Goal: Information Seeking & Learning: Learn about a topic

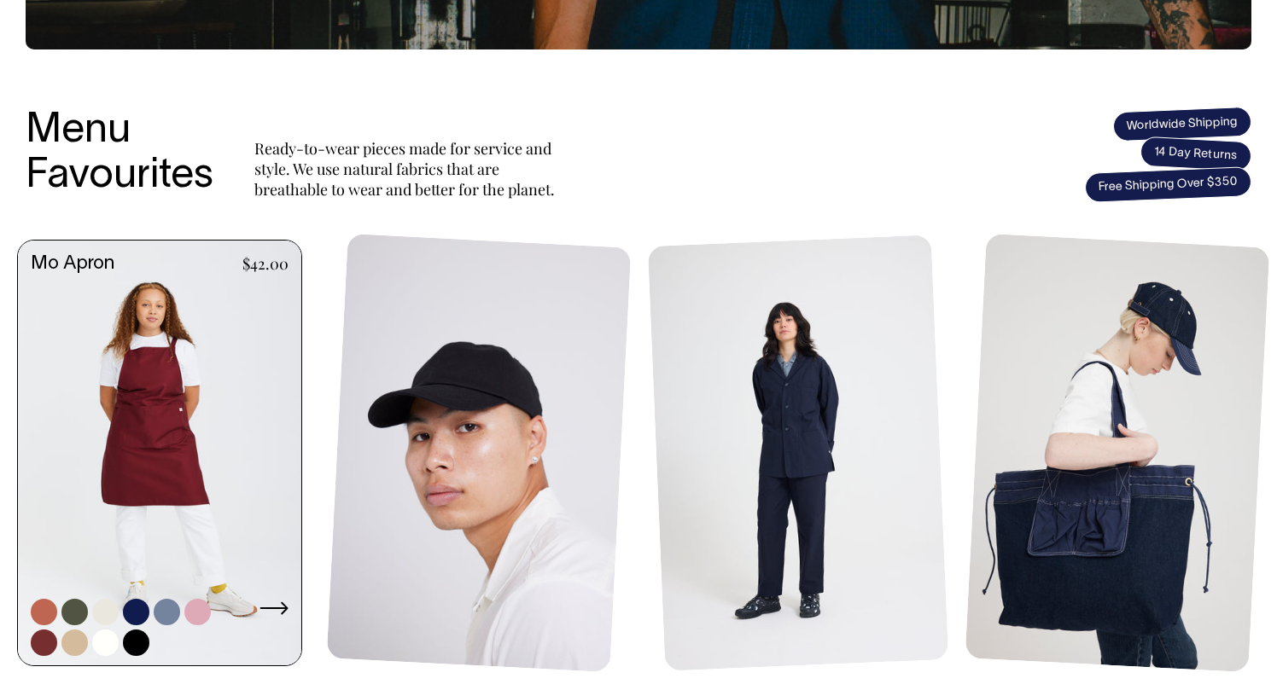
scroll to position [620, 0]
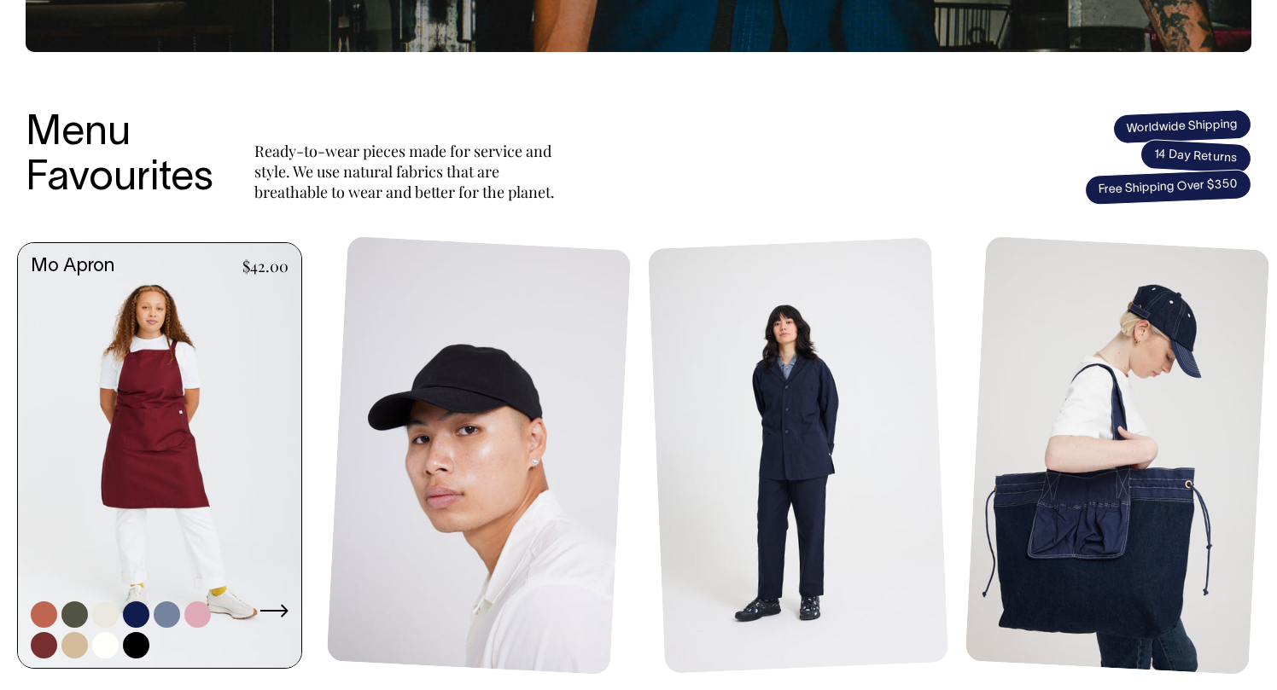
click at [163, 389] on link at bounding box center [159, 457] width 283 height 428
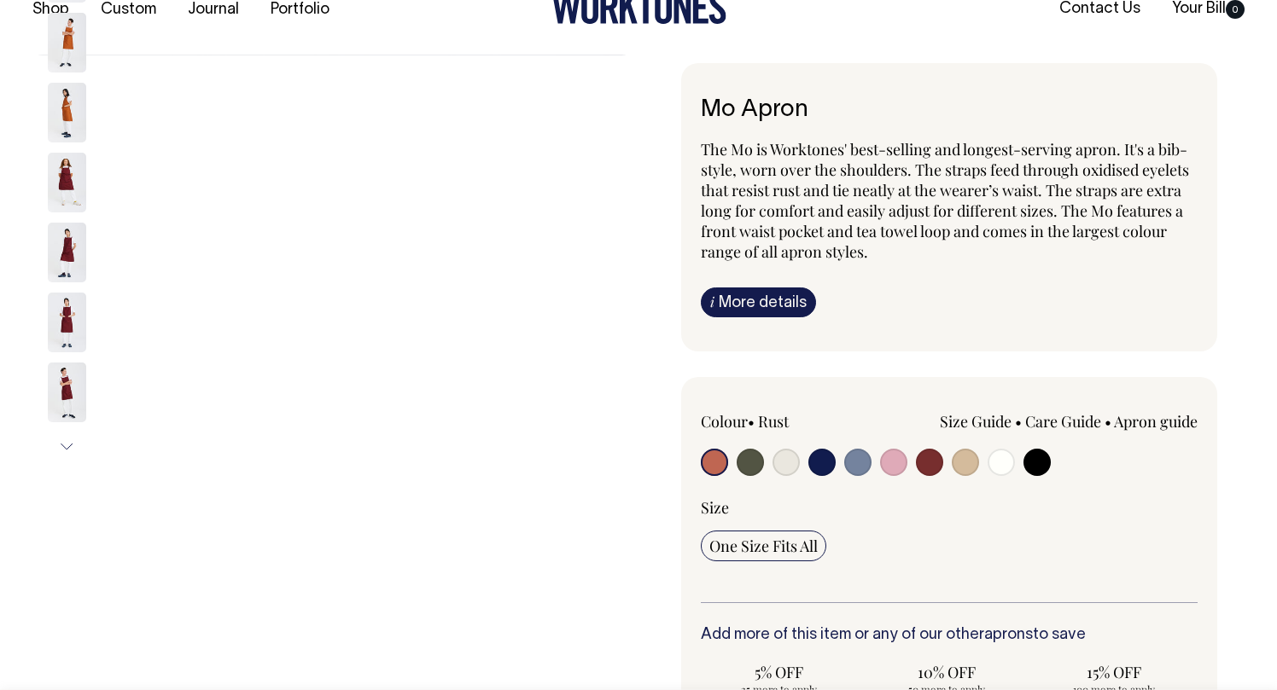
click at [62, 183] on img at bounding box center [67, 183] width 38 height 60
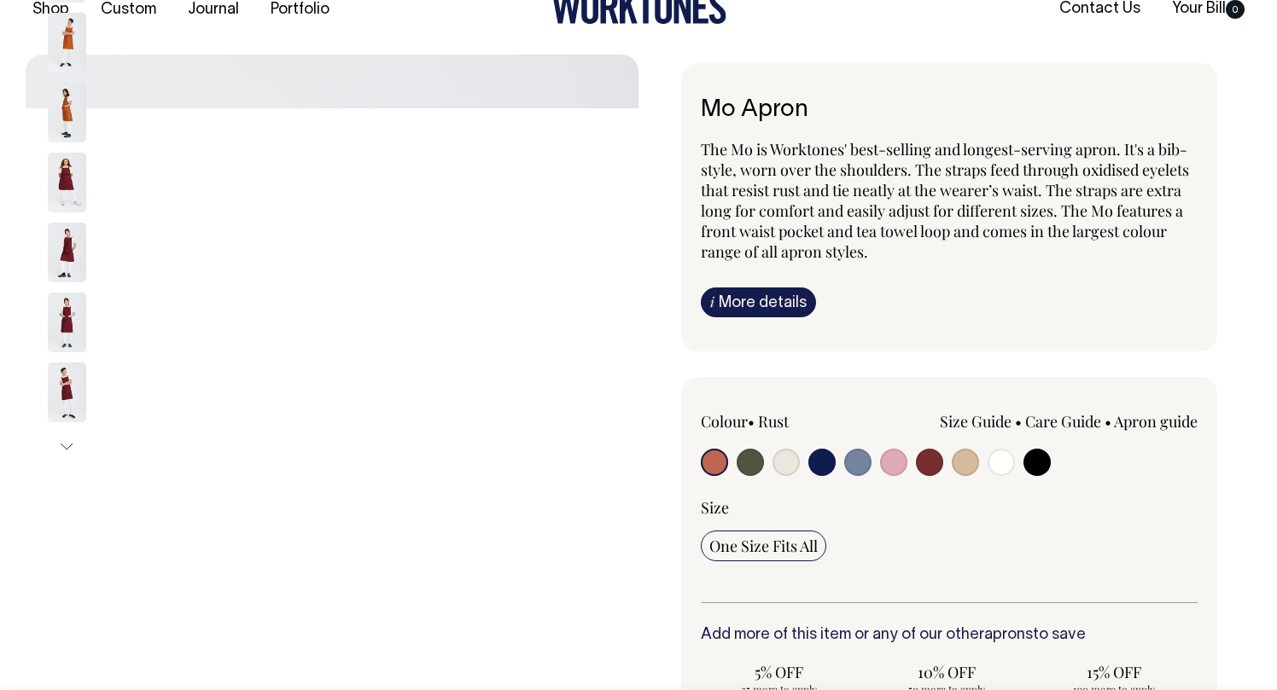
scroll to position [36, 0]
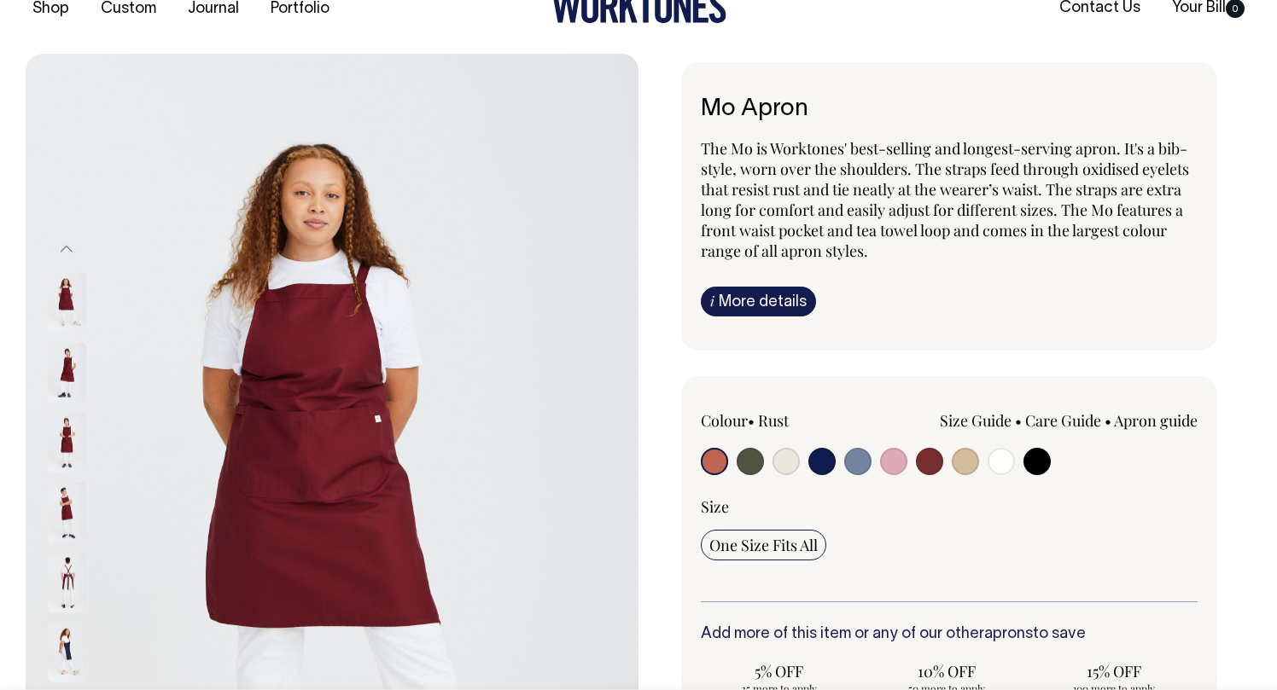
click at [73, 381] on img at bounding box center [67, 373] width 38 height 60
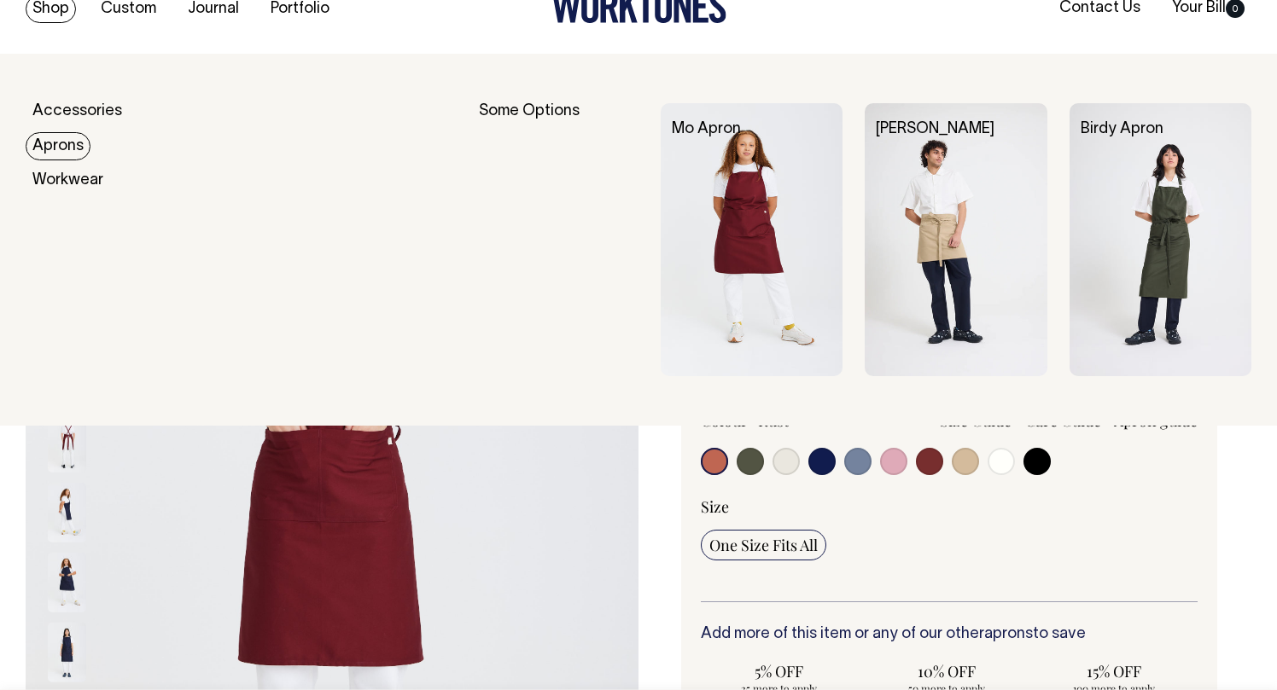
click at [57, 151] on link "Aprons" at bounding box center [58, 146] width 65 height 28
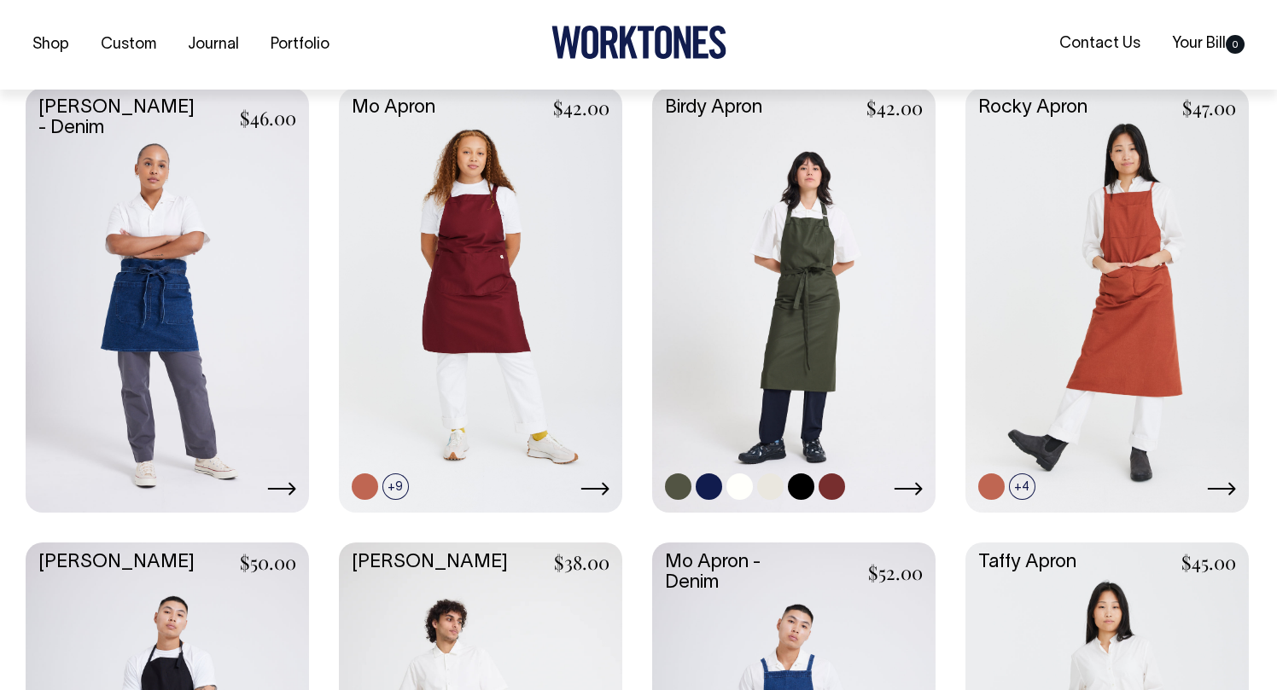
scroll to position [739, 0]
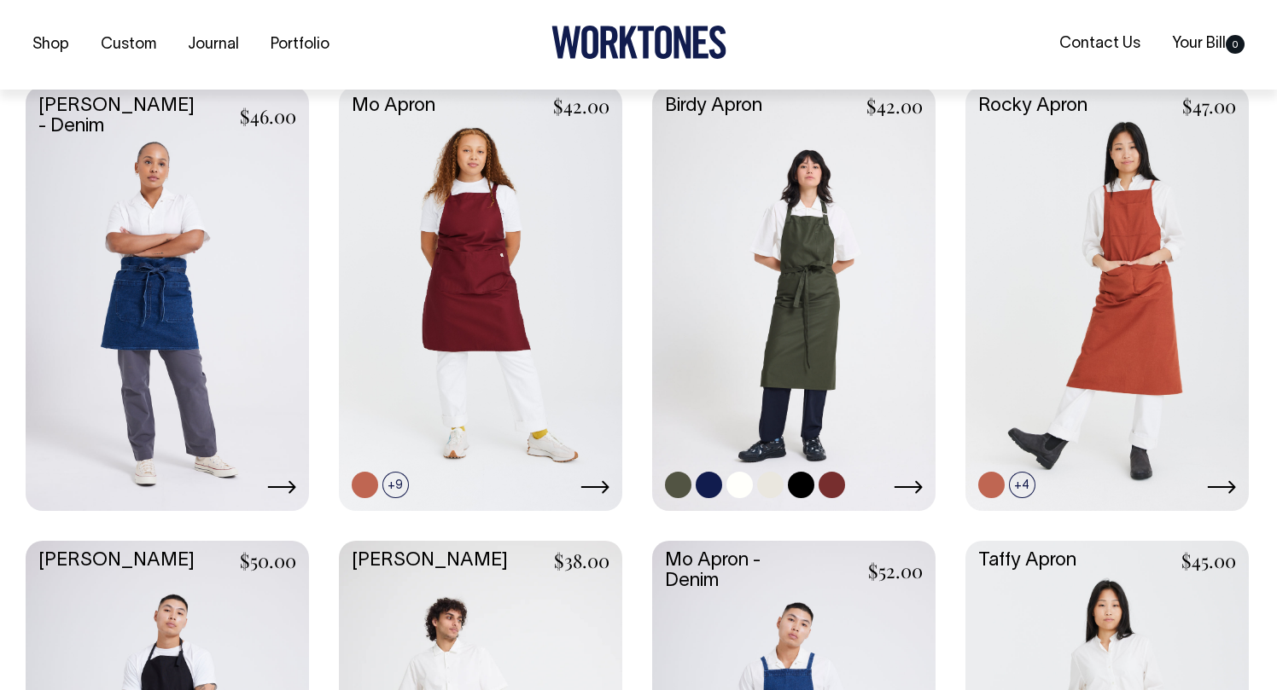
click at [785, 227] on link at bounding box center [793, 297] width 283 height 422
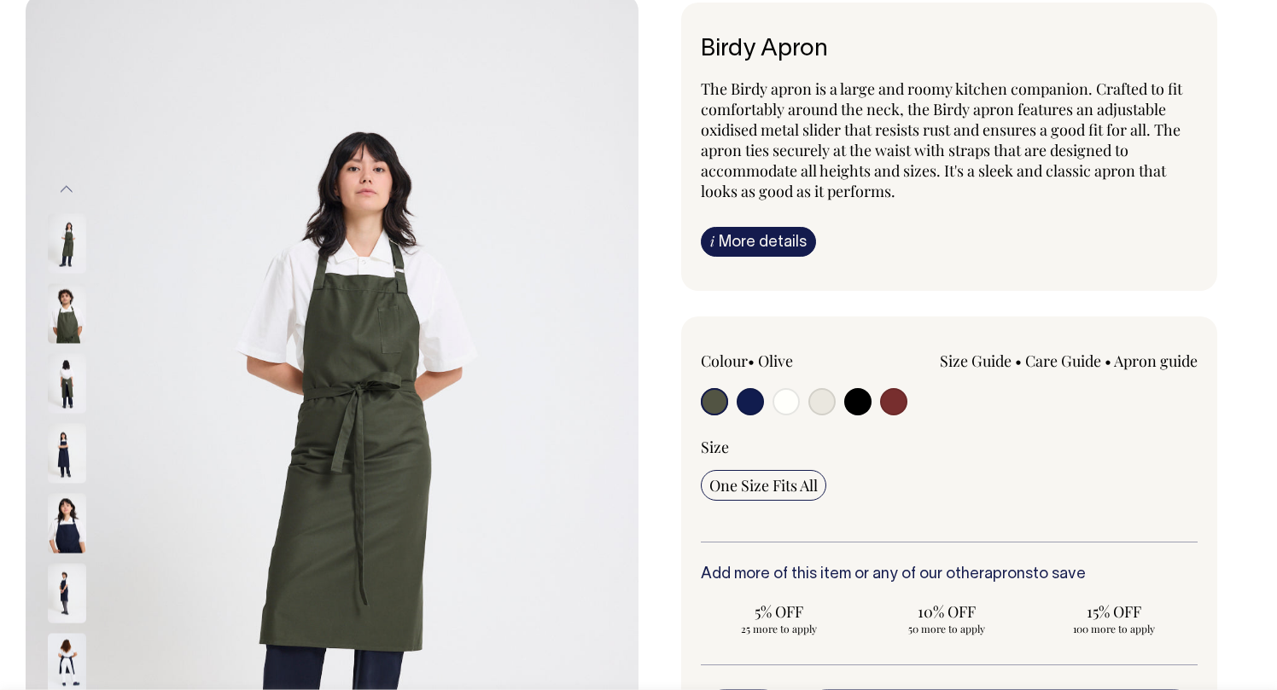
scroll to position [96, 0]
click at [73, 320] on img at bounding box center [67, 312] width 38 height 60
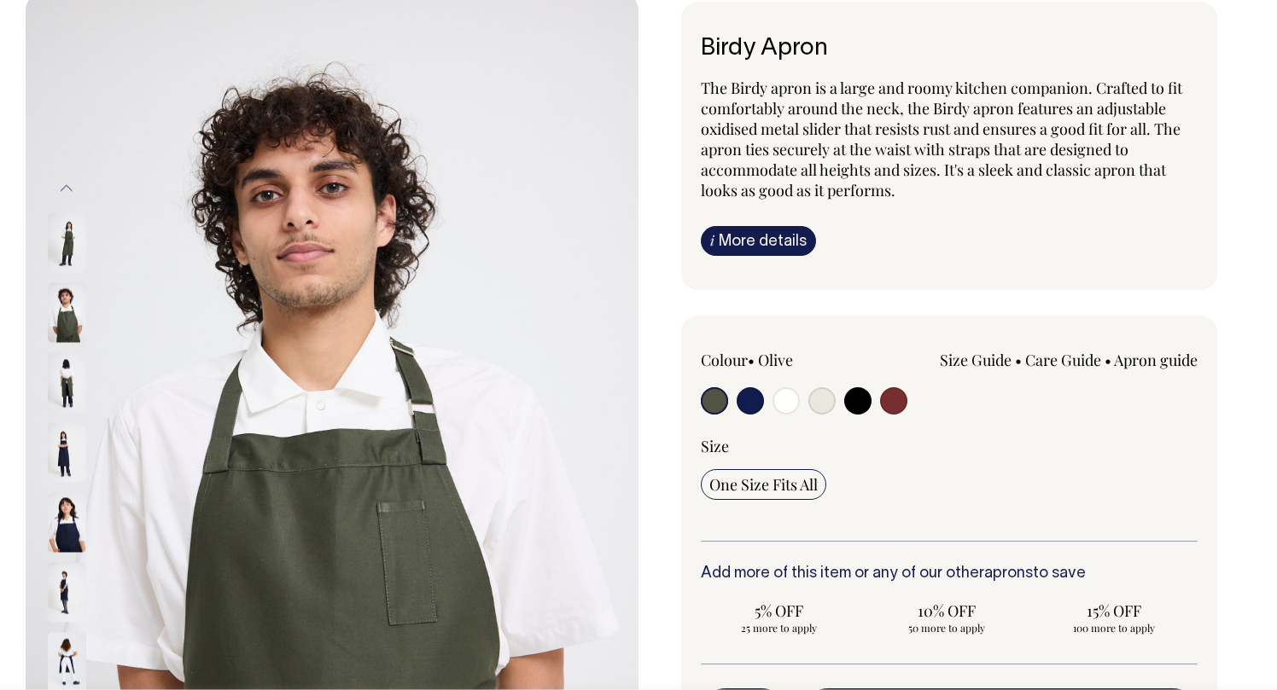
click at [66, 392] on img at bounding box center [67, 382] width 38 height 60
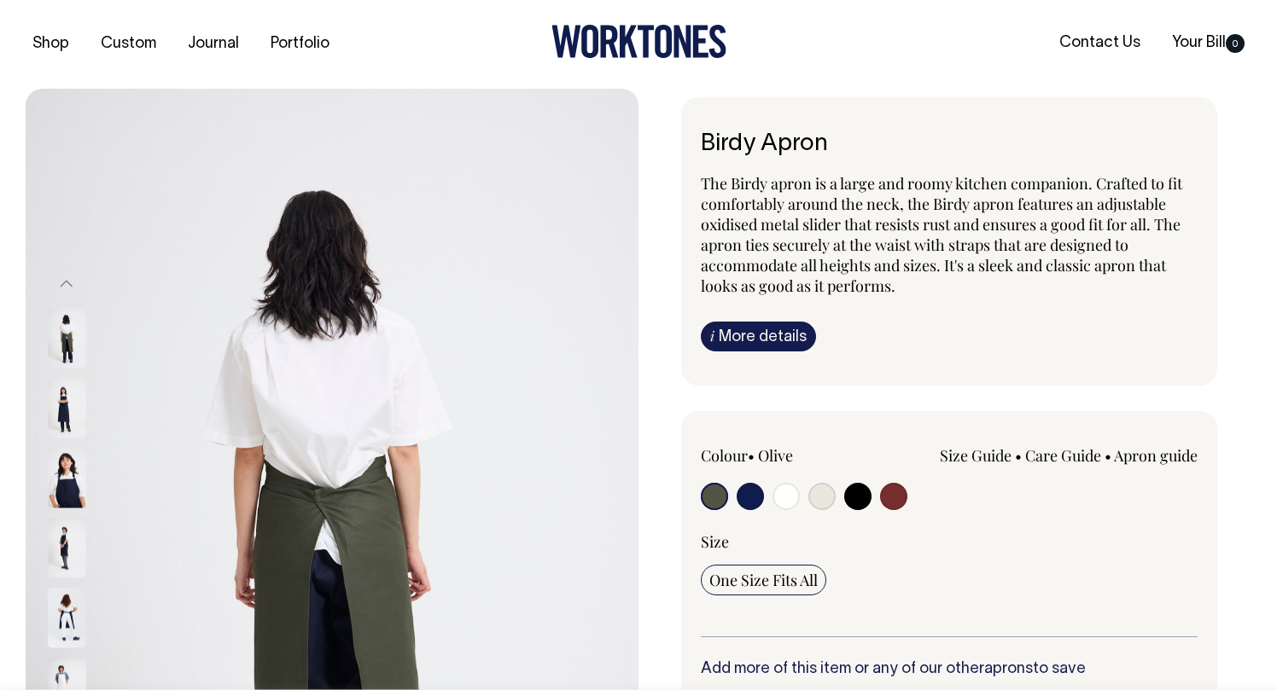
scroll to position [0, 0]
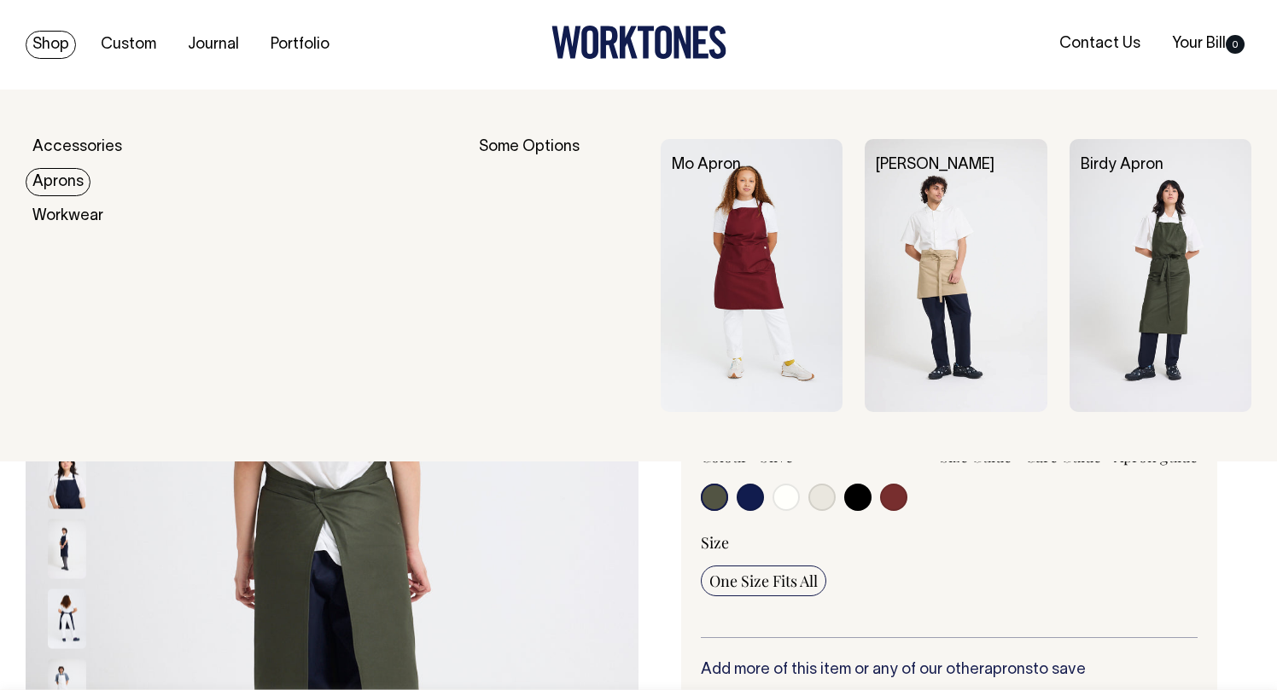
click at [59, 178] on link "Aprons" at bounding box center [58, 182] width 65 height 28
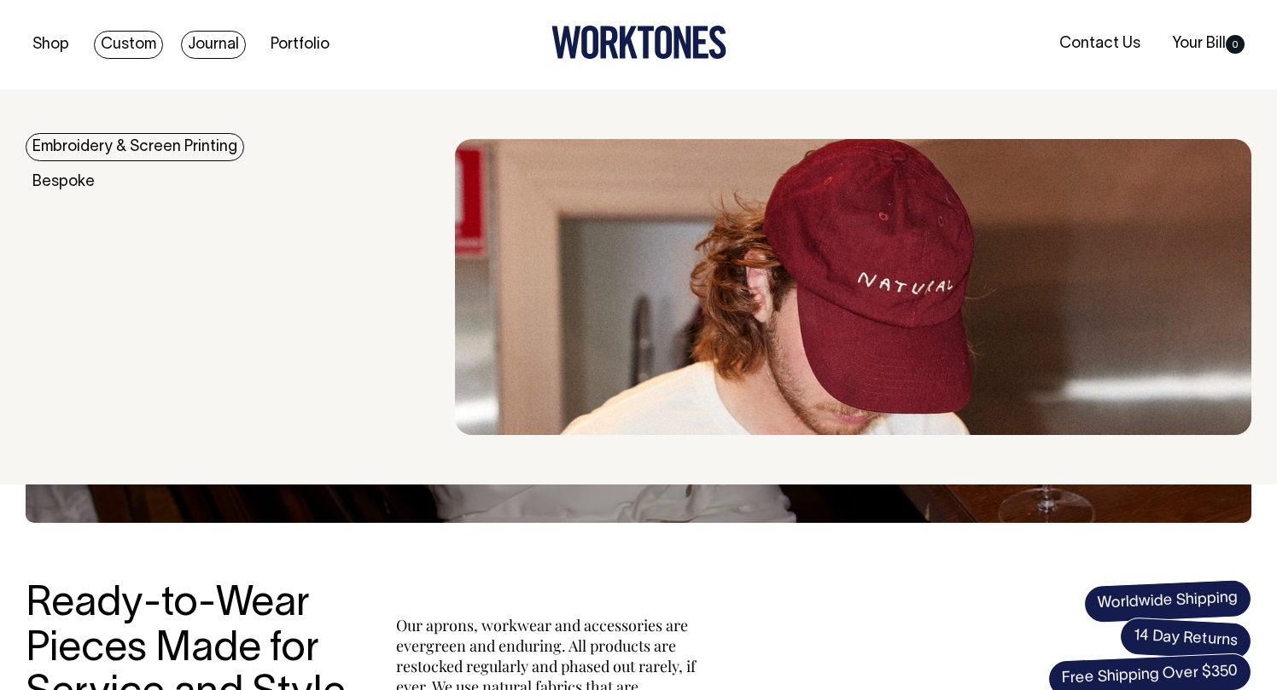
click at [232, 38] on link "Journal" at bounding box center [213, 45] width 65 height 28
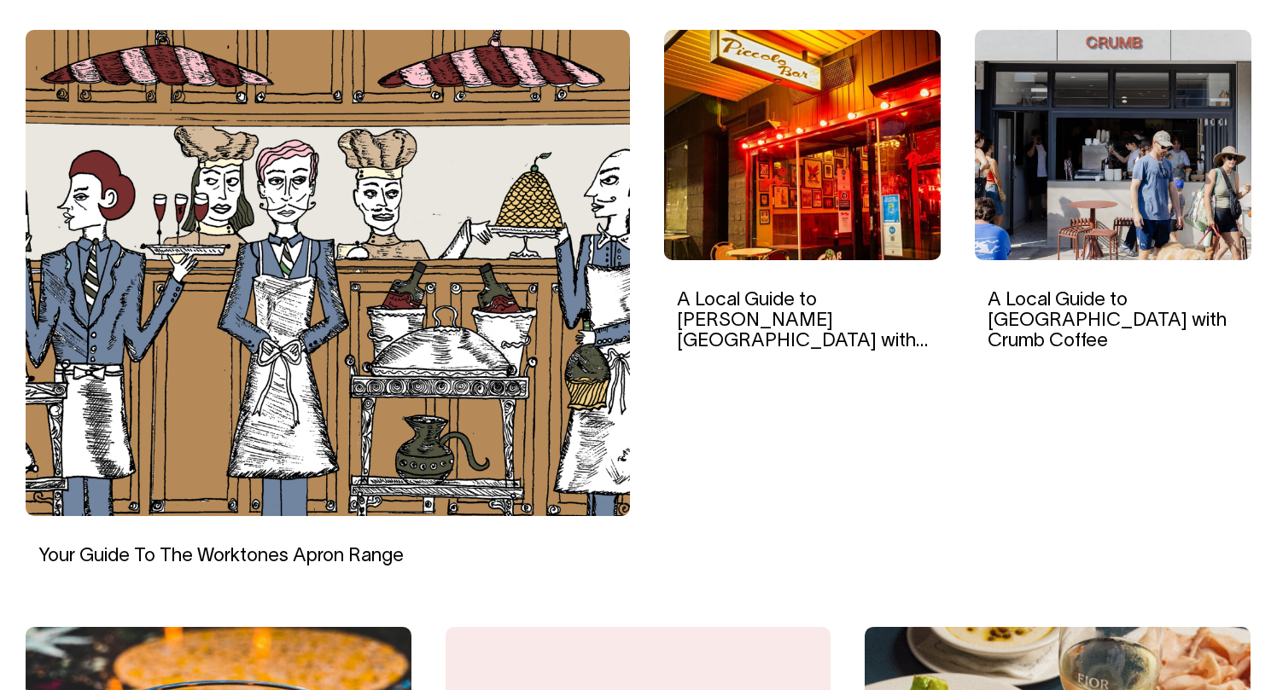
scroll to position [569, 0]
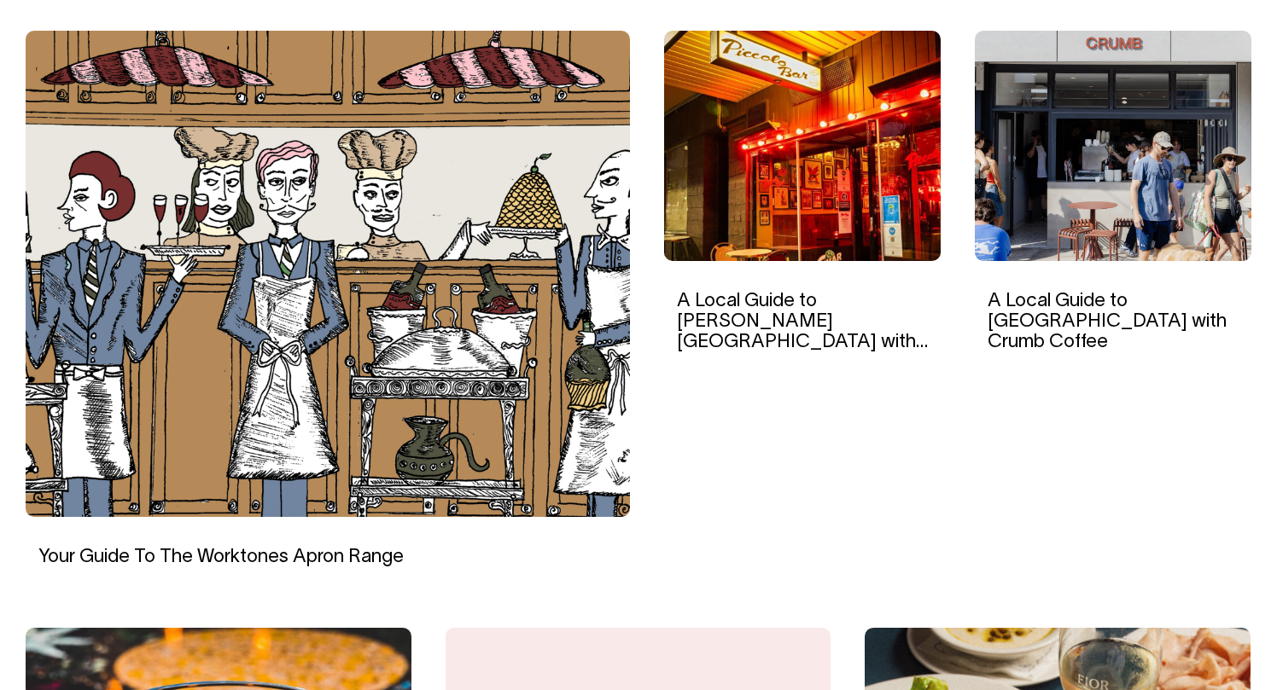
click at [260, 296] on img at bounding box center [328, 274] width 604 height 486
